Goal: Find specific page/section: Find specific page/section

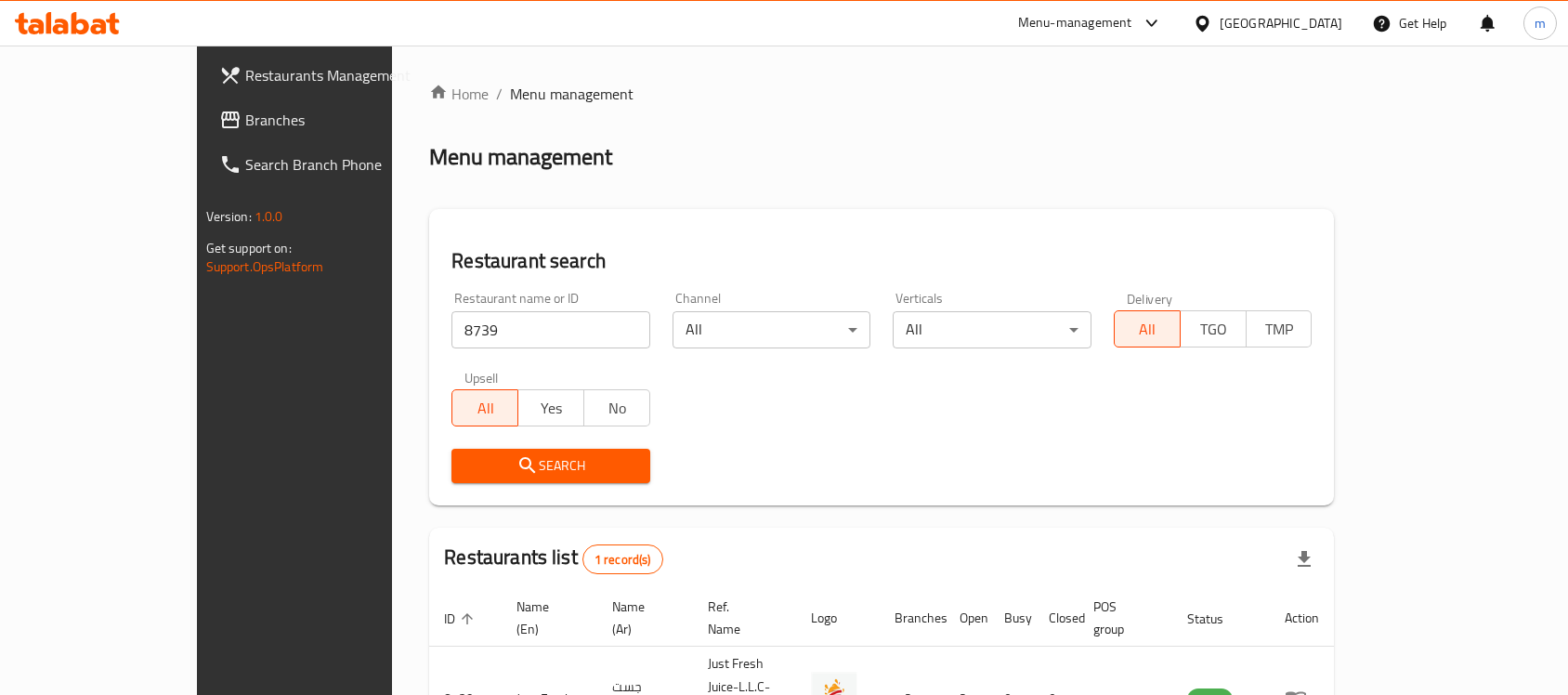
scroll to position [97, 0]
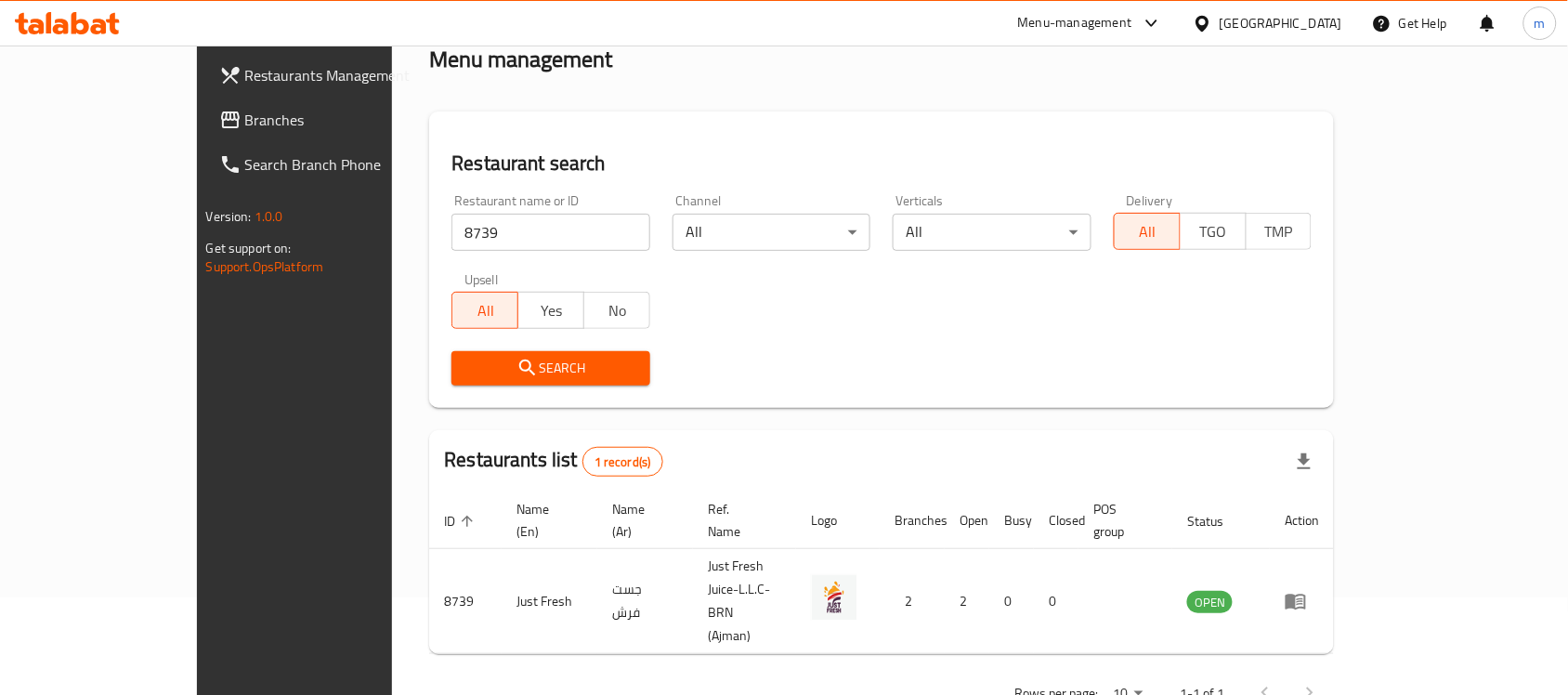
click at [554, 93] on div "Home / Menu management Menu management Restaurant search Restaurant name or ID …" at bounding box center [882, 351] width 905 height 733
click at [205, 136] on link "Branches" at bounding box center [332, 119] width 255 height 44
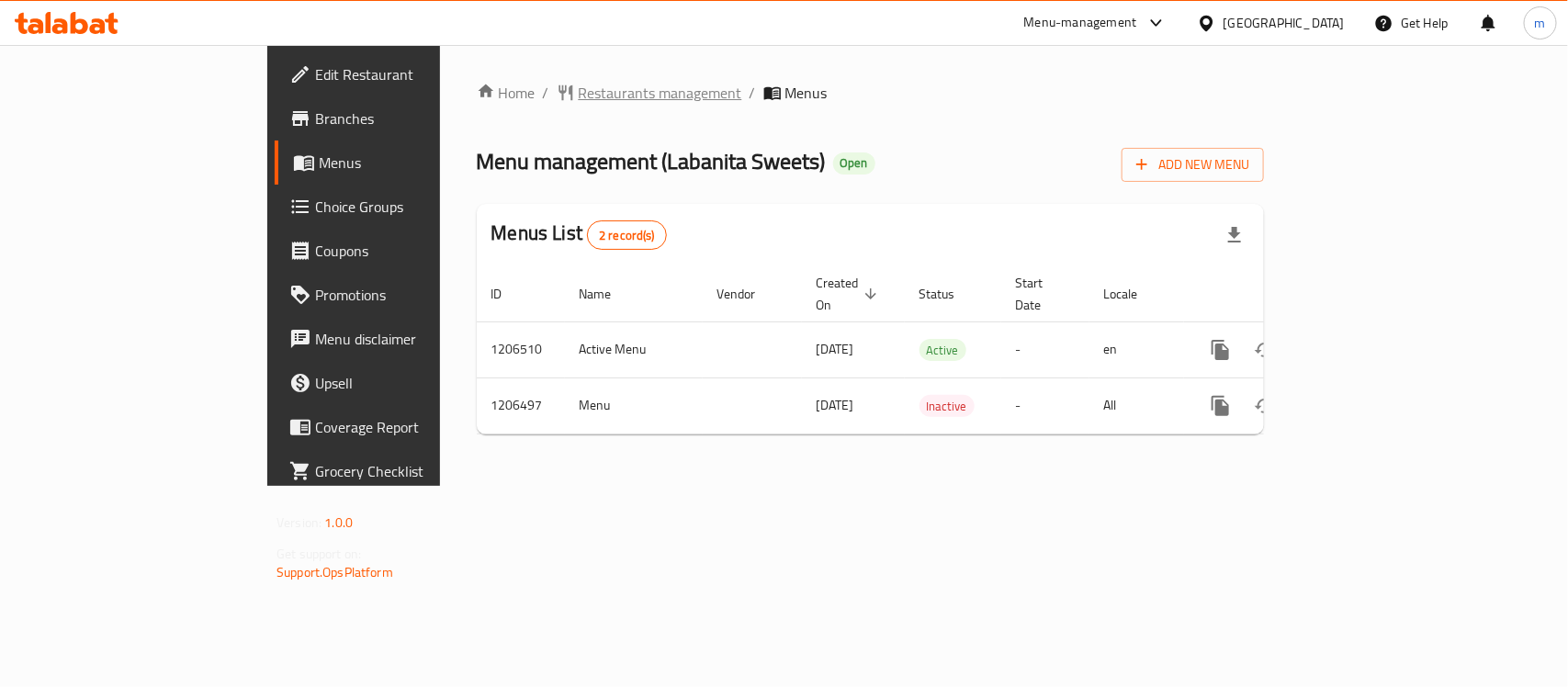
click at [579, 91] on span "Restaurants management" at bounding box center [660, 93] width 163 height 22
click at [791, 66] on div "Home / Restaurants management / Menus Menu management ( Labanita Sweets ) Open …" at bounding box center [870, 266] width 861 height 442
click at [579, 93] on span "Restaurants management" at bounding box center [660, 93] width 163 height 22
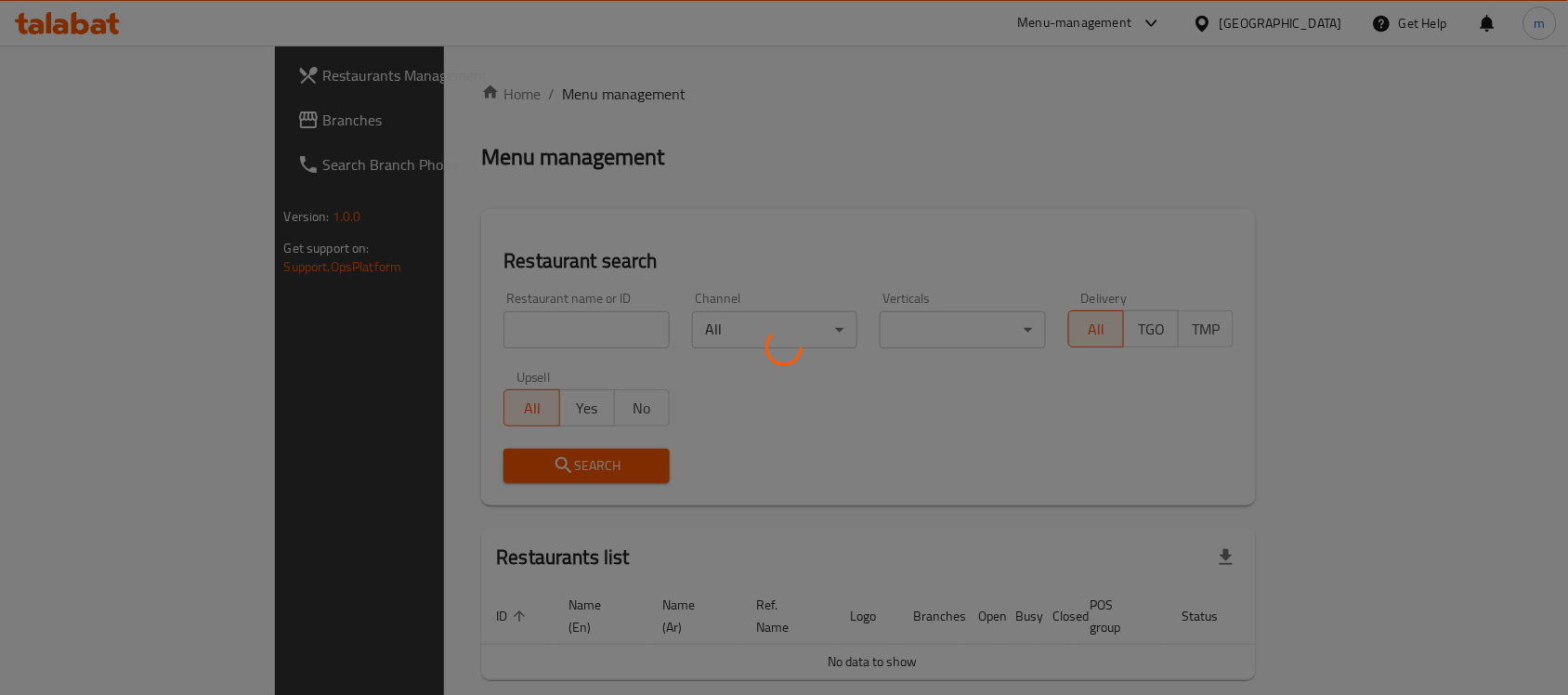
click at [466, 327] on div at bounding box center [784, 348] width 1568 height 695
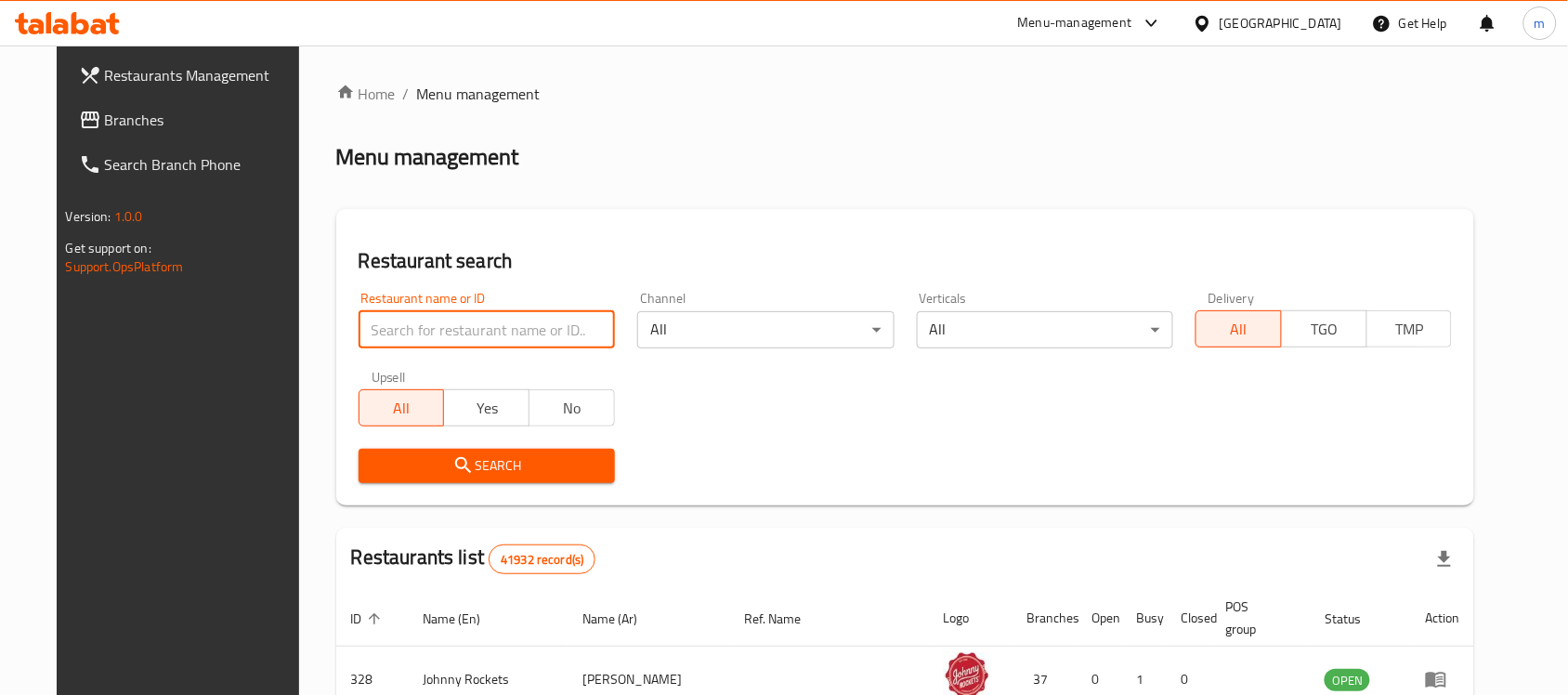
click at [426, 326] on input "search" at bounding box center [487, 330] width 257 height 37
click at [502, 340] on input "search" at bounding box center [487, 330] width 257 height 37
paste input "670409"
type input "670409"
click button "Search" at bounding box center [487, 466] width 257 height 34
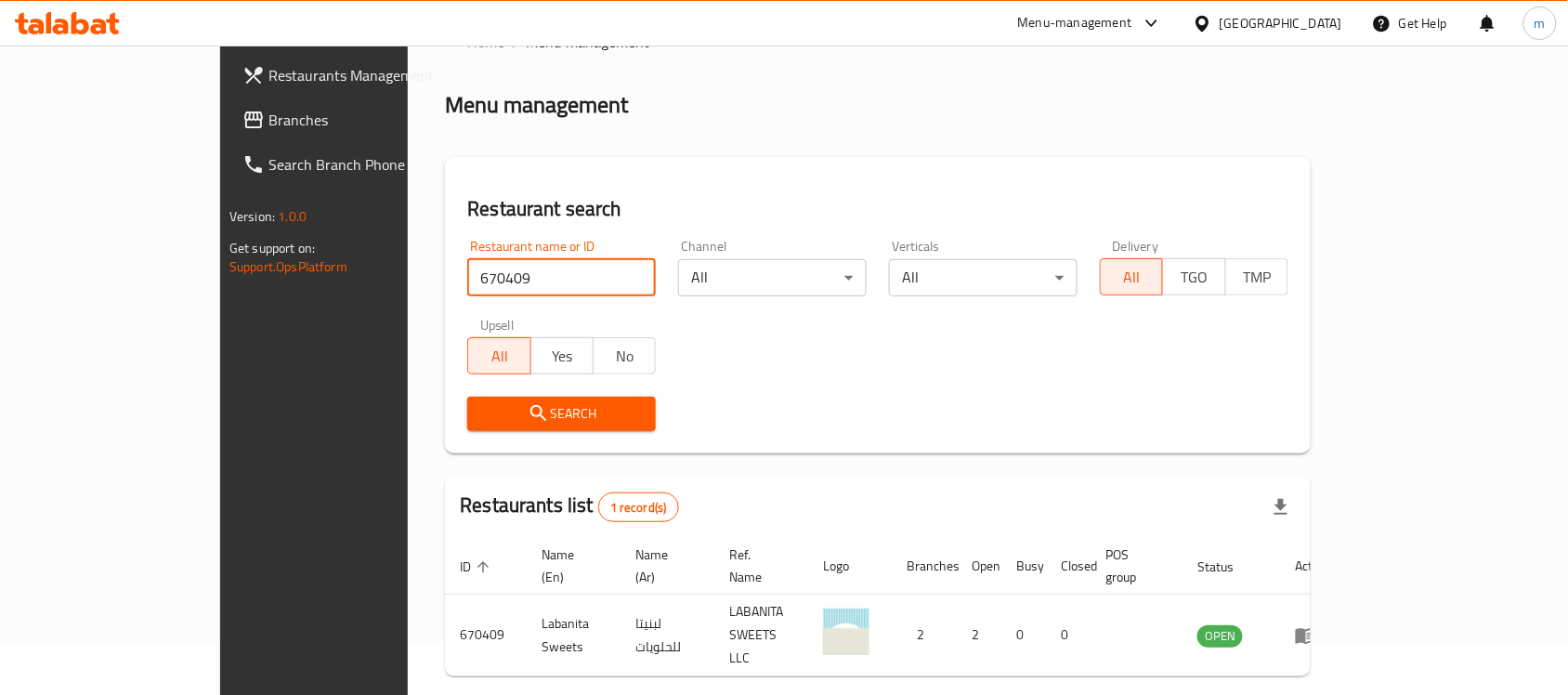
scroll to position [97, 0]
